Goal: Information Seeking & Learning: Learn about a topic

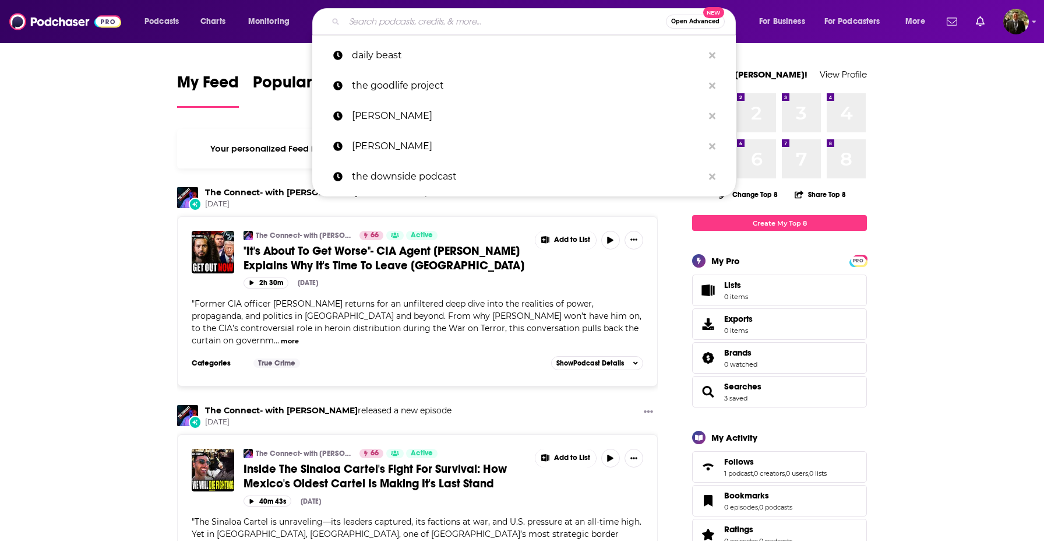
click at [468, 20] on input "Search podcasts, credits, & more..." at bounding box center [505, 21] width 322 height 19
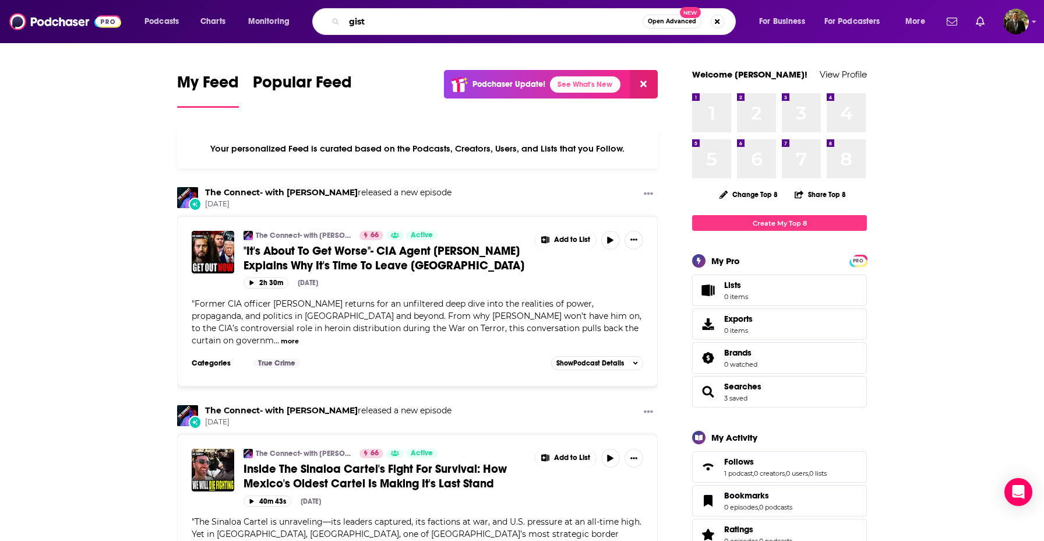
type input "gist"
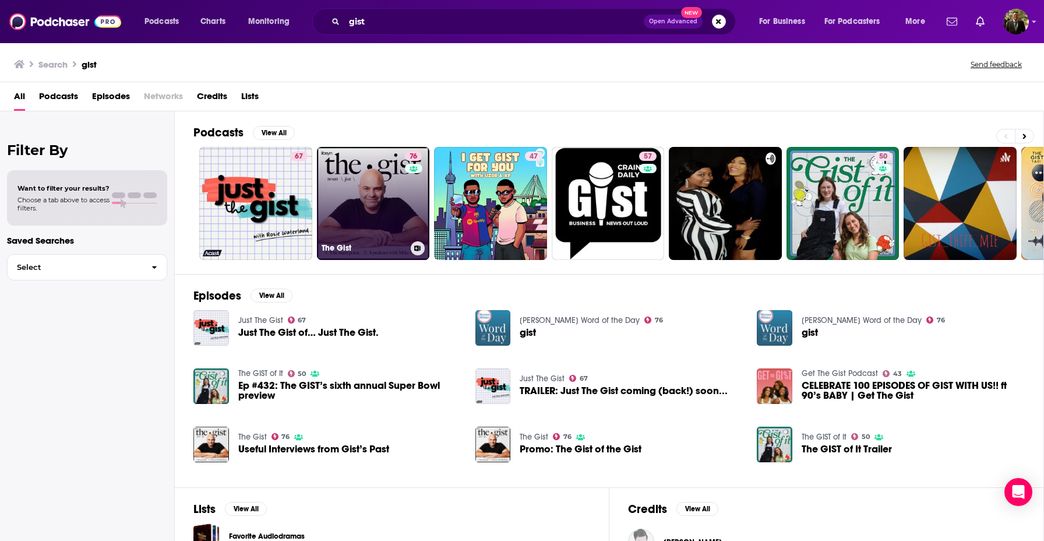
click at [379, 180] on link "76 The Gist" at bounding box center [373, 203] width 113 height 113
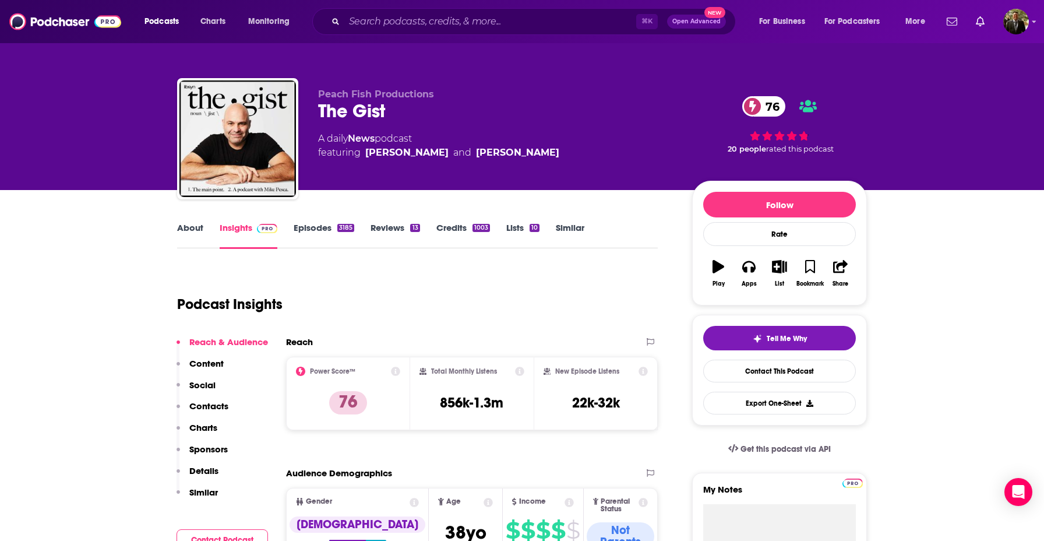
click at [216, 402] on p "Contacts" at bounding box center [208, 405] width 39 height 11
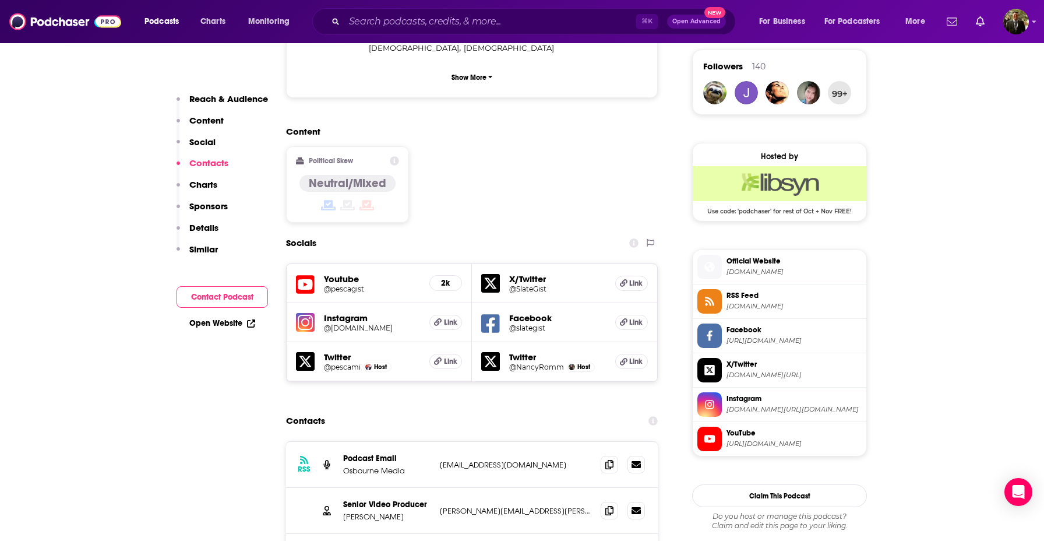
scroll to position [834, 0]
